Goal: Check status

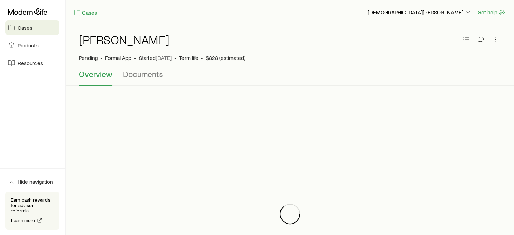
click at [101, 73] on span "Overview" at bounding box center [95, 73] width 33 height 9
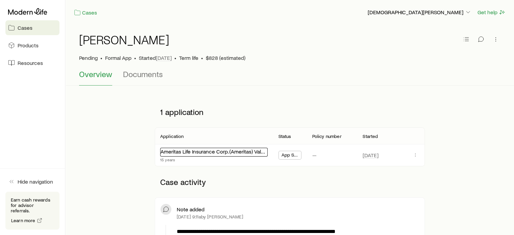
click at [243, 149] on link "Ameritas Life Insurance Corp. (Ameritas) Value Plus Term" at bounding box center [226, 151] width 130 height 6
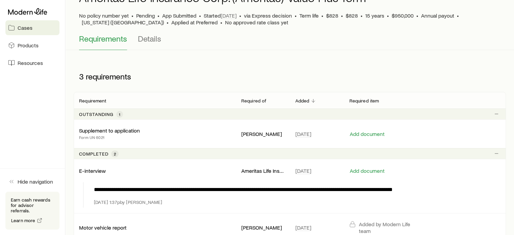
scroll to position [101, 0]
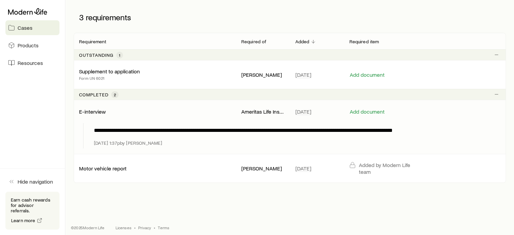
click at [270, 112] on p "Ameritas Life Insurance Corp. (Ameritas)" at bounding box center [262, 111] width 43 height 7
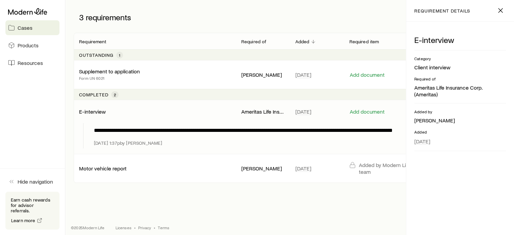
click at [94, 110] on p "E-interview" at bounding box center [92, 111] width 27 height 7
click at [197, 130] on p "**********" at bounding box center [296, 130] width 404 height 8
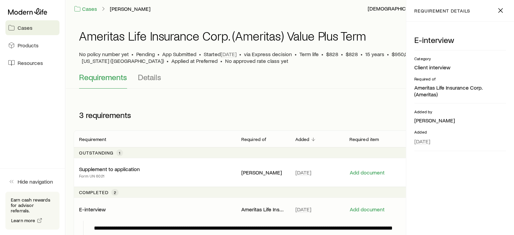
scroll to position [0, 0]
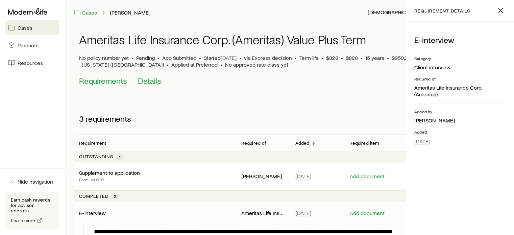
click at [146, 79] on span "Details" at bounding box center [149, 80] width 23 height 9
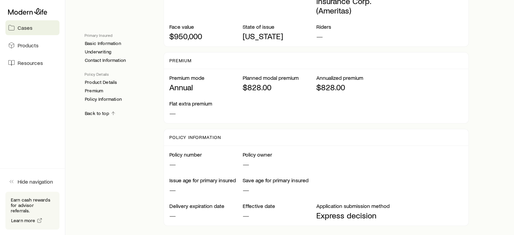
scroll to position [453, 0]
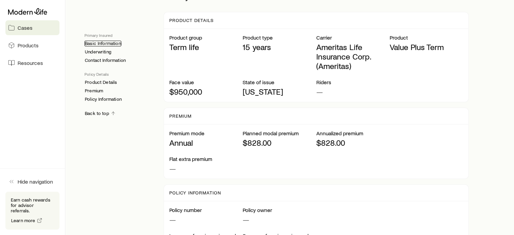
click at [101, 46] on link "Basic Information" at bounding box center [103, 44] width 37 height 6
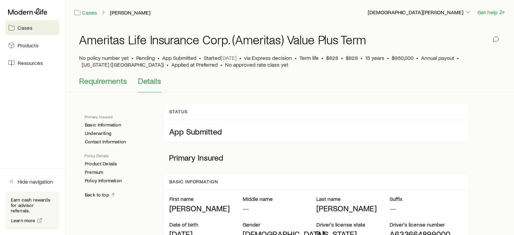
click at [108, 85] on span "Requirements" at bounding box center [103, 80] width 48 height 9
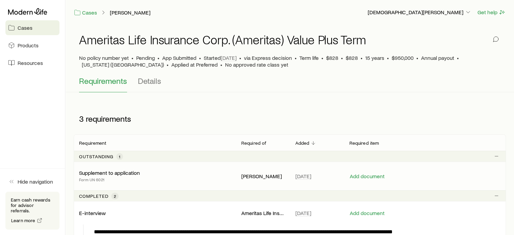
click at [112, 172] on p "Supplement to application" at bounding box center [109, 172] width 61 height 7
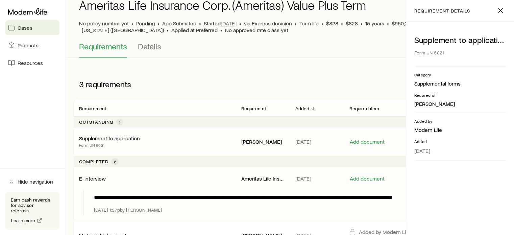
scroll to position [68, 0]
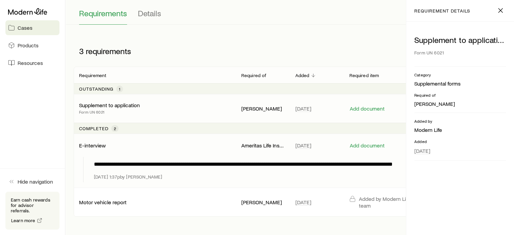
click at [95, 143] on p "E-interview" at bounding box center [92, 145] width 27 height 7
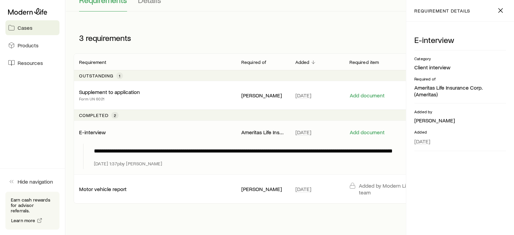
scroll to position [0, 0]
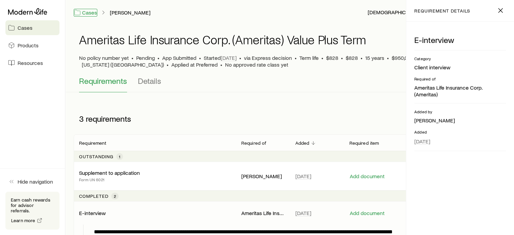
click at [84, 11] on link "Cases" at bounding box center [86, 13] width 24 height 8
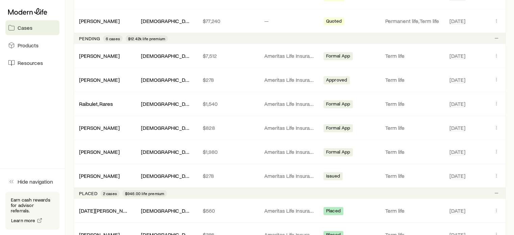
scroll to position [304, 0]
